Goal: Task Accomplishment & Management: Use online tool/utility

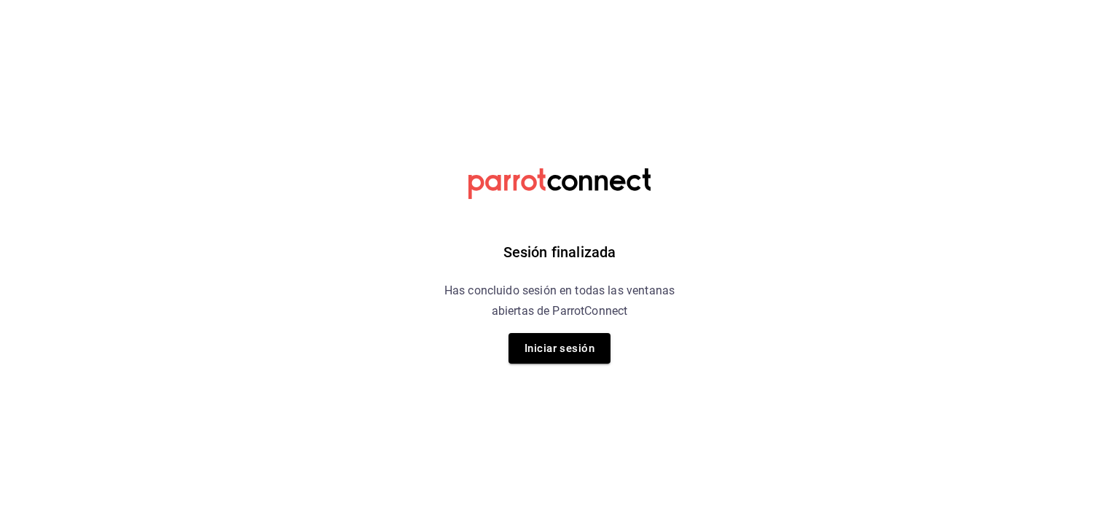
click at [533, 321] on h6 "Has concluido sesión en todas las ventanas abiertas de ParrotConnect" at bounding box center [559, 301] width 267 height 41
click at [535, 348] on button "Iniciar sesión" at bounding box center [560, 348] width 102 height 31
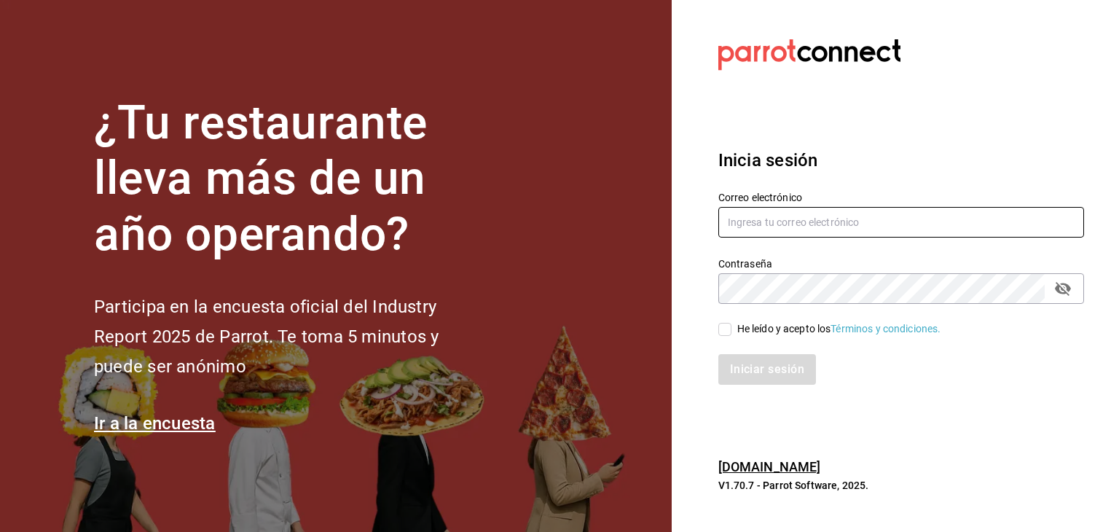
type input "jeduardo.quiroz.torres@gmail.com"
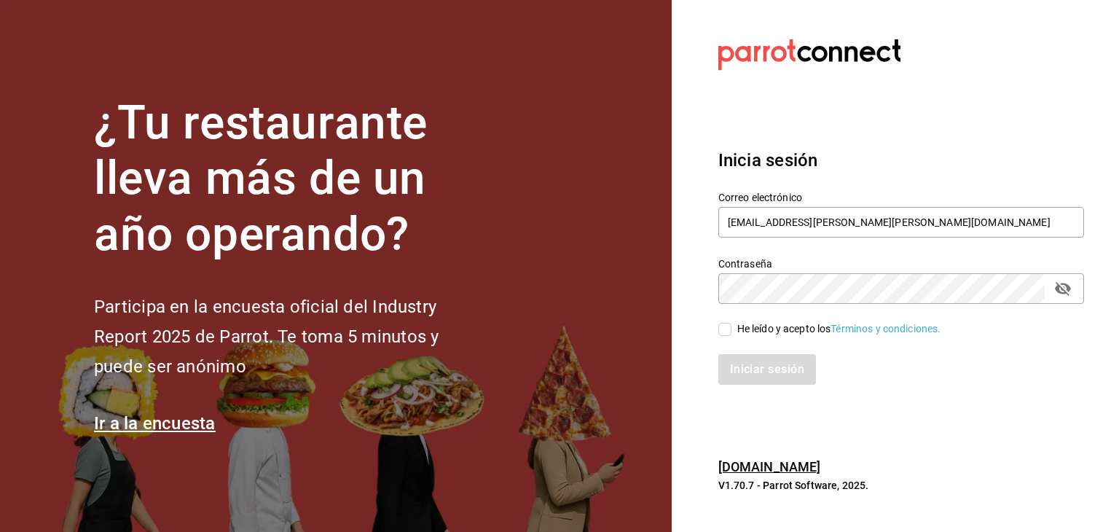
click at [729, 329] on input "He leído y acepto los Términos y condiciones." at bounding box center [724, 329] width 13 height 13
checkbox input "true"
click at [767, 369] on button "Iniciar sesión" at bounding box center [767, 369] width 99 height 31
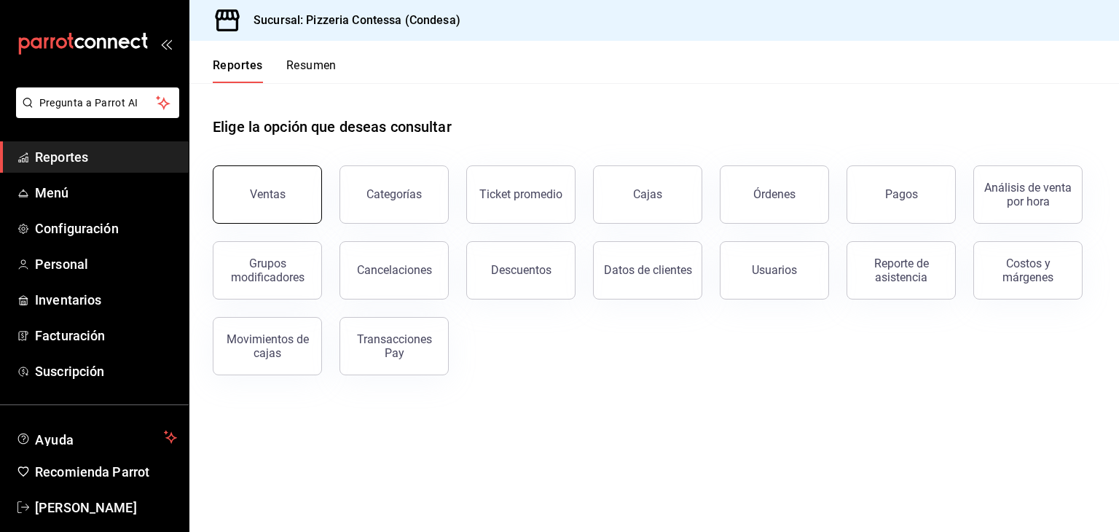
click at [290, 189] on button "Ventas" at bounding box center [267, 194] width 109 height 58
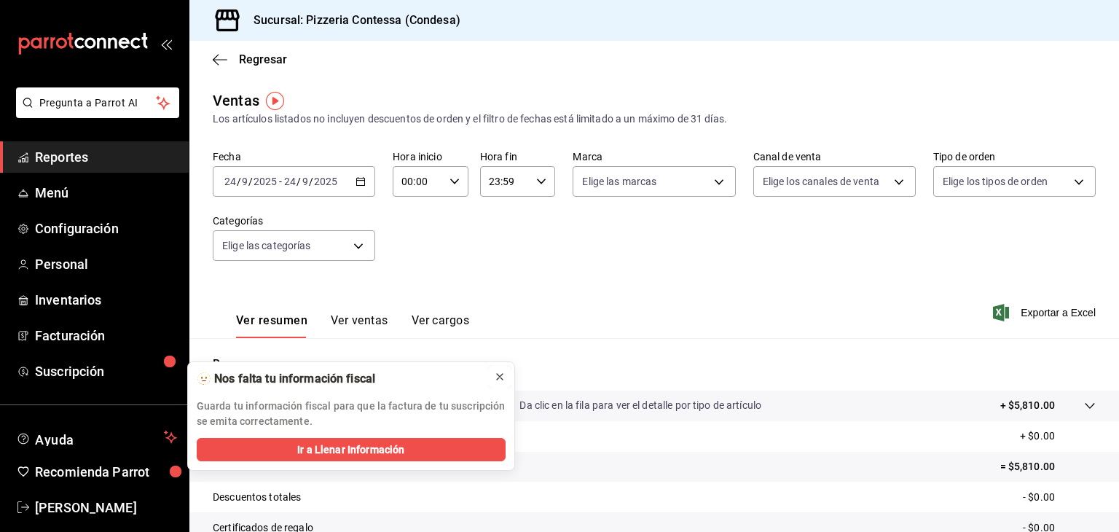
click at [500, 376] on icon at bounding box center [500, 377] width 6 height 6
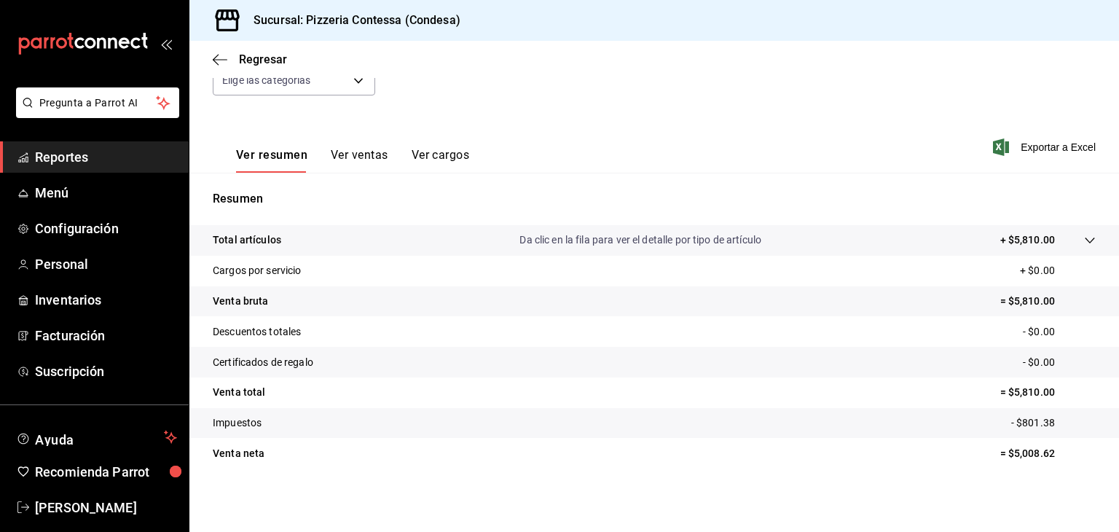
scroll to position [67, 0]
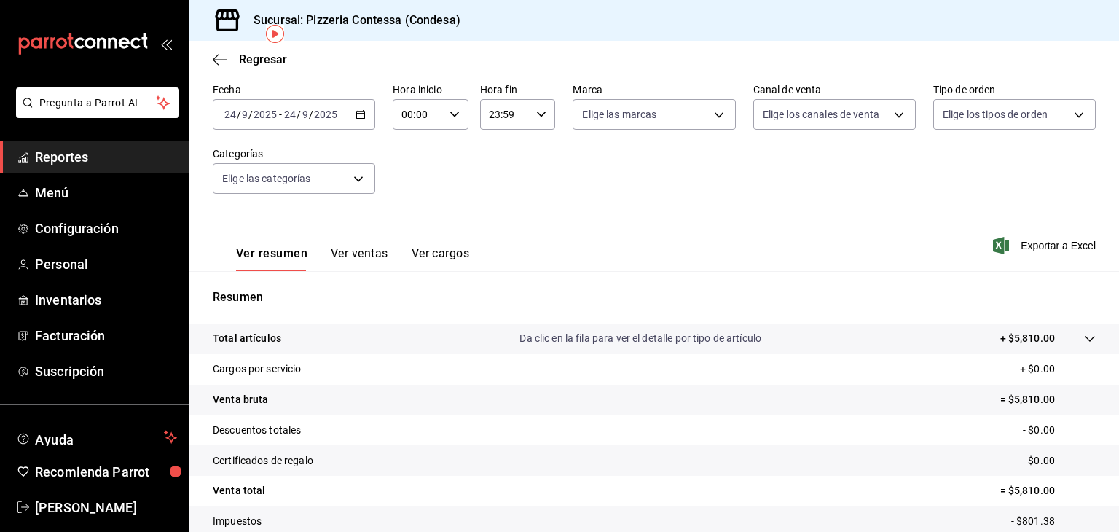
click at [668, 334] on p "Da clic en la fila para ver el detalle por tipo de artículo" at bounding box center [641, 338] width 242 height 15
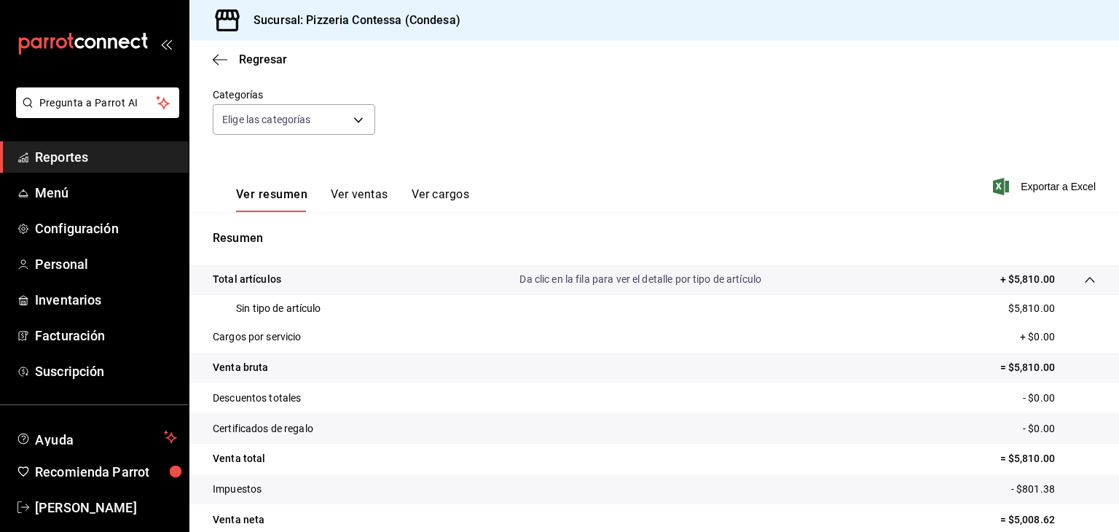
scroll to position [128, 0]
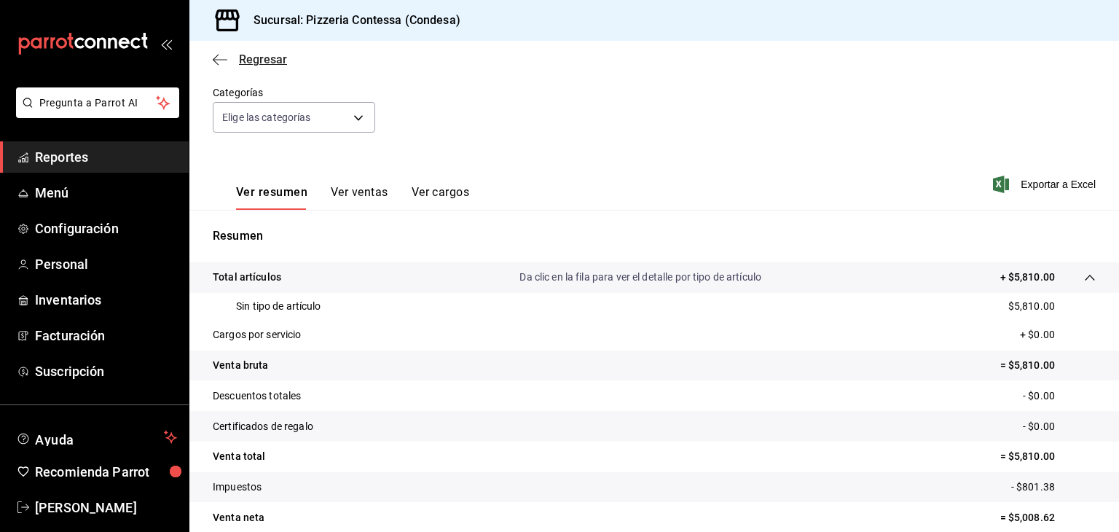
click at [230, 55] on span "Regresar" at bounding box center [250, 59] width 74 height 14
